Goal: Find specific page/section: Find specific page/section

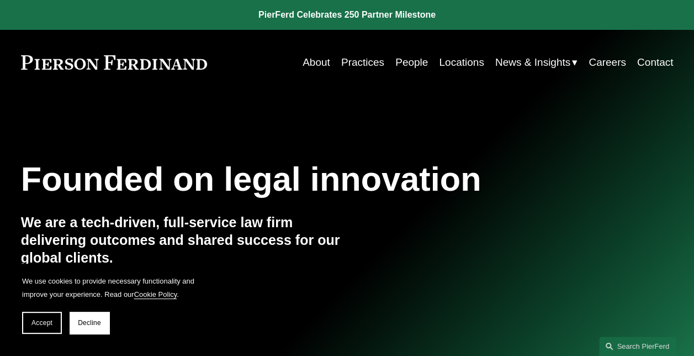
click at [441, 61] on link "Locations" at bounding box center [461, 62] width 45 height 21
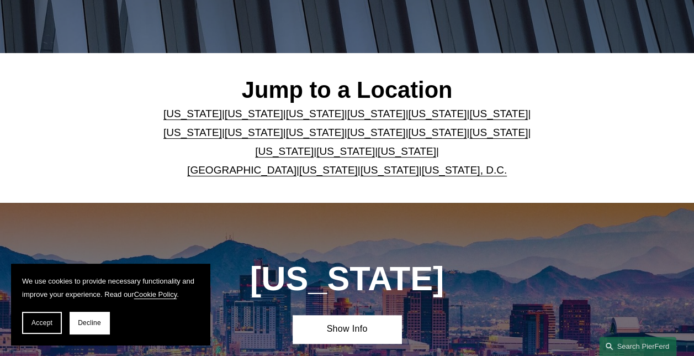
scroll to position [272, 0]
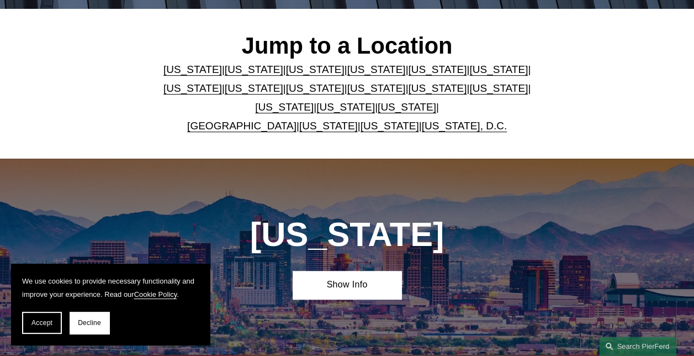
click at [331, 113] on link "Pennsylvania" at bounding box center [345, 107] width 59 height 12
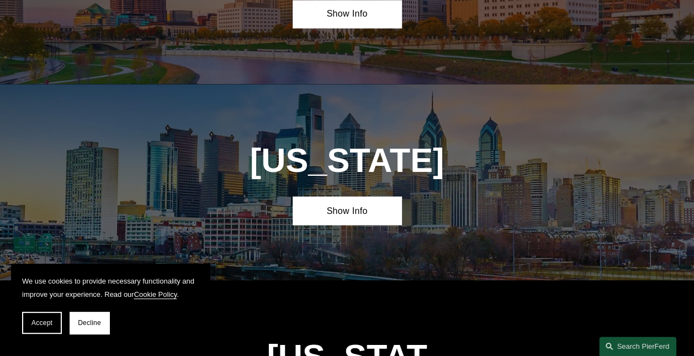
scroll to position [3017, 0]
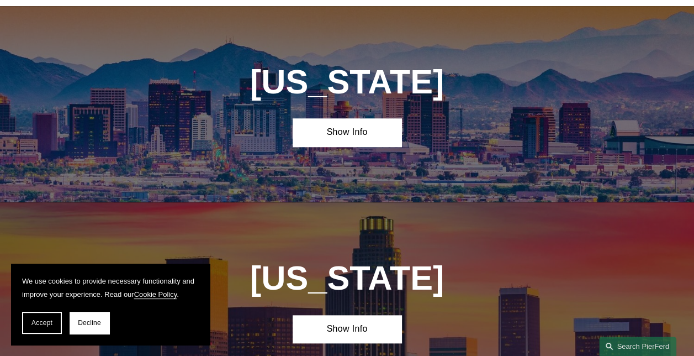
scroll to position [10, 0]
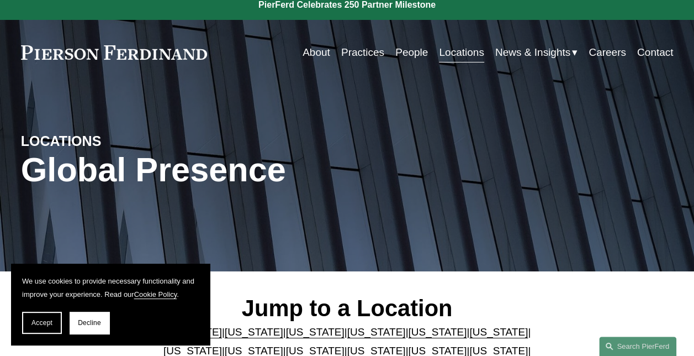
click at [304, 53] on link "About" at bounding box center [317, 52] width 28 height 21
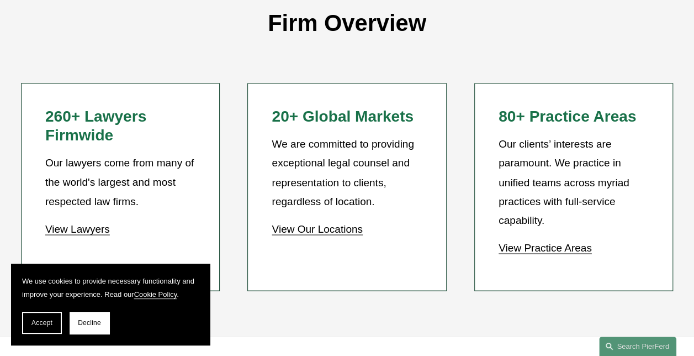
scroll to position [906, 0]
